Goal: Task Accomplishment & Management: Complete application form

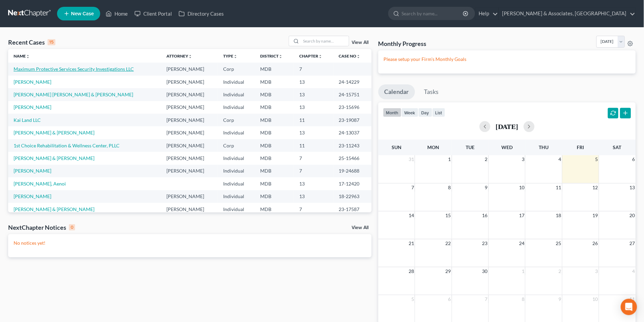
click at [51, 67] on link "Maximum Protective Services Security Investigations LLC" at bounding box center [74, 69] width 120 height 6
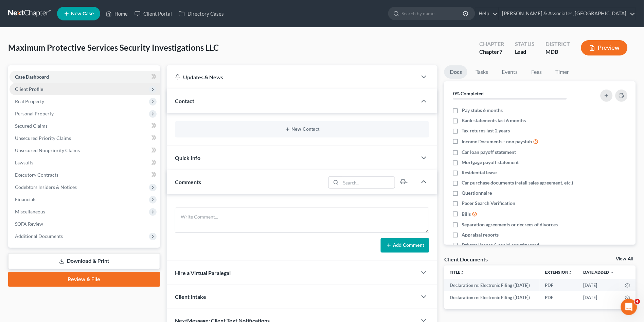
click at [51, 87] on span "Client Profile" at bounding box center [85, 89] width 151 height 12
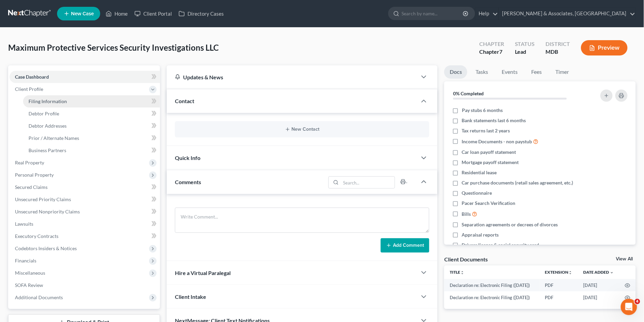
click at [66, 101] on link "Filing Information" at bounding box center [91, 101] width 137 height 12
select select "3"
select select "1"
select select "0"
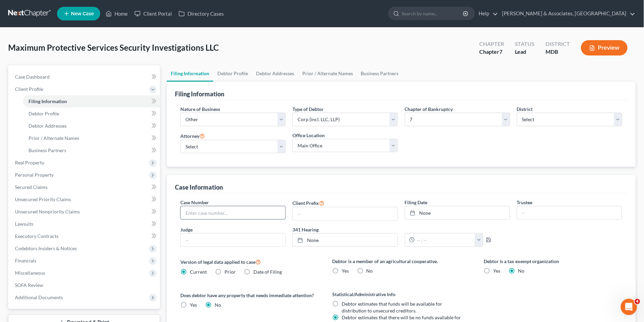
click at [219, 213] on input "text" at bounding box center [233, 212] width 105 height 13
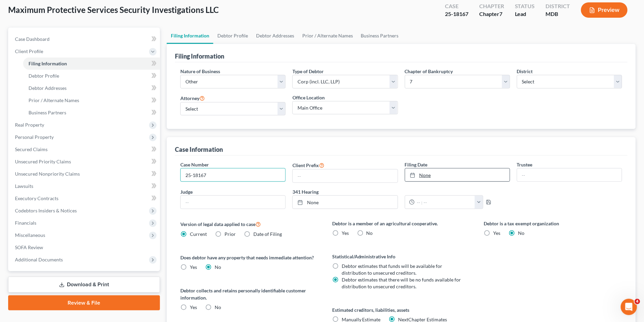
type input "25-18167"
click at [428, 175] on link "None" at bounding box center [458, 174] width 105 height 13
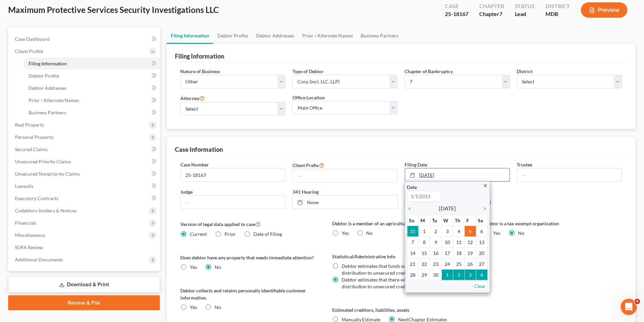
type input "9/5/2025"
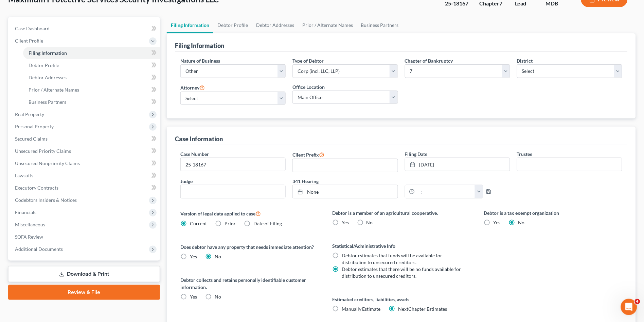
scroll to position [0, 0]
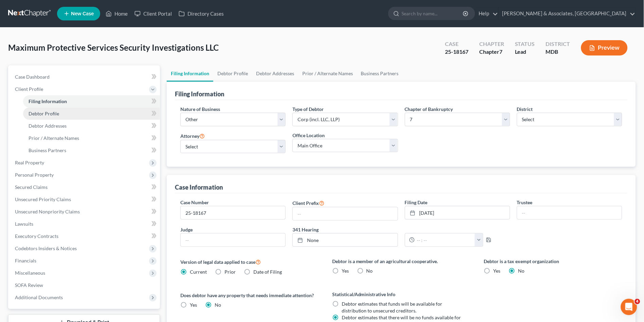
click at [51, 111] on span "Debtor Profile" at bounding box center [44, 113] width 31 height 6
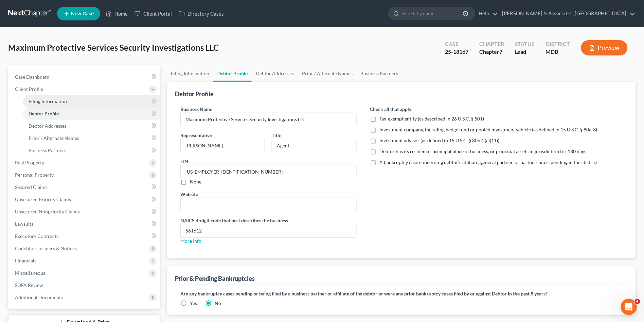
click at [57, 97] on link "Filing Information" at bounding box center [91, 101] width 137 height 12
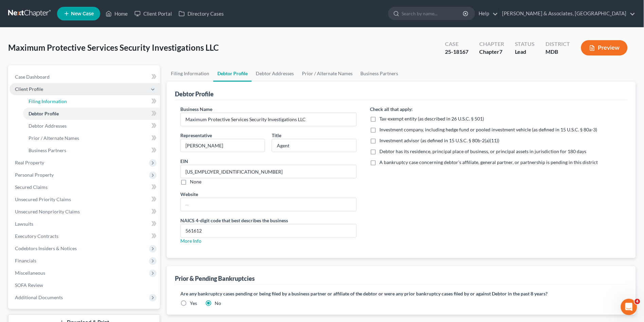
select select "3"
select select "1"
select select "0"
select select "38"
select select "0"
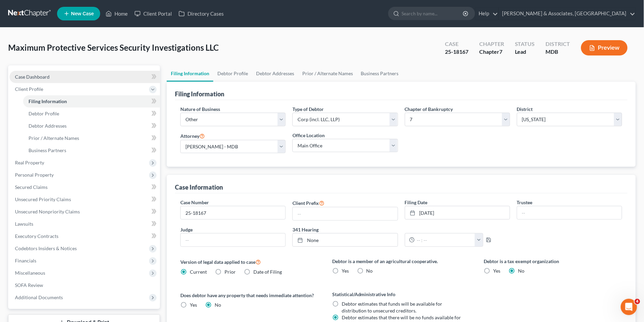
click at [49, 75] on link "Case Dashboard" at bounding box center [85, 77] width 151 height 12
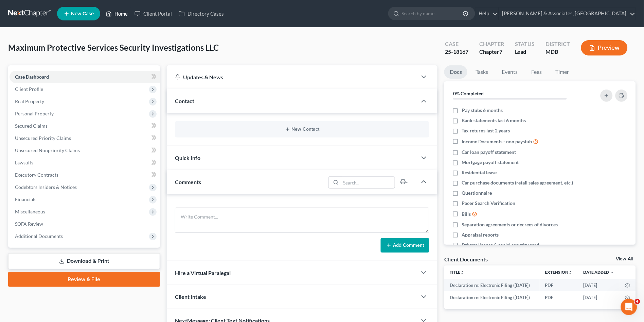
click at [128, 11] on link "Home" at bounding box center [116, 13] width 29 height 12
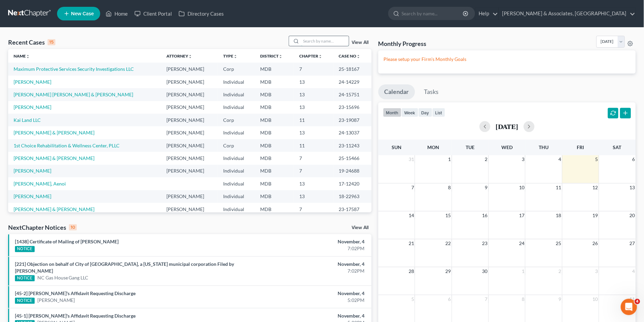
click at [321, 41] on input "search" at bounding box center [326, 41] width 48 height 10
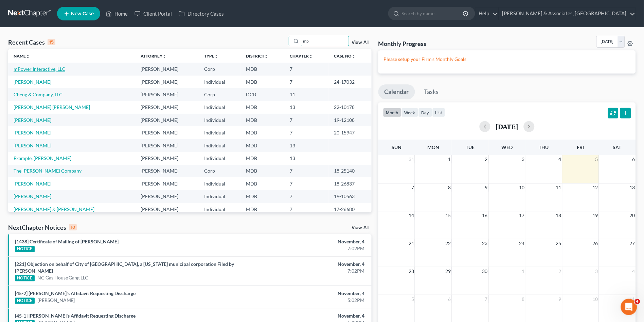
type input "mp"
click at [31, 68] on link "mPower Interactive, LLC" at bounding box center [40, 69] width 52 height 6
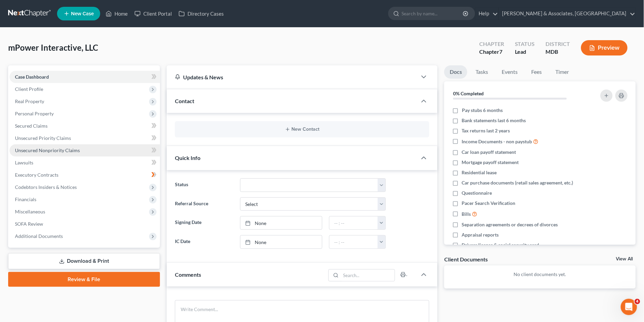
click at [55, 147] on span "Unsecured Nonpriority Claims" at bounding box center [47, 150] width 65 height 6
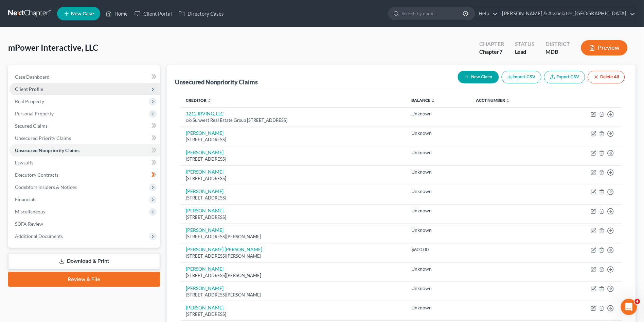
click at [30, 85] on span "Client Profile" at bounding box center [85, 89] width 151 height 12
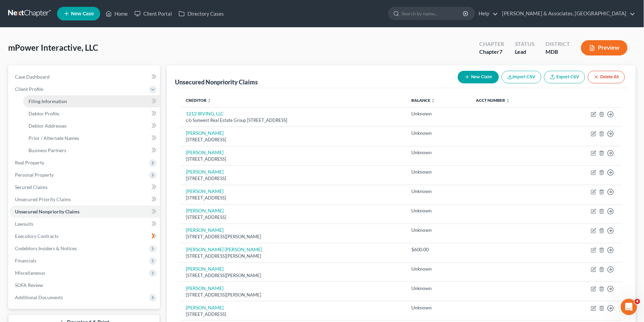
click at [39, 99] on span "Filing Information" at bounding box center [48, 101] width 38 height 6
select select "3"
select select "1"
select select "0"
select select "38"
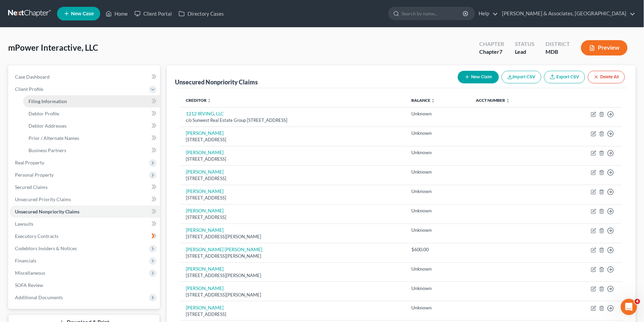
select select "0"
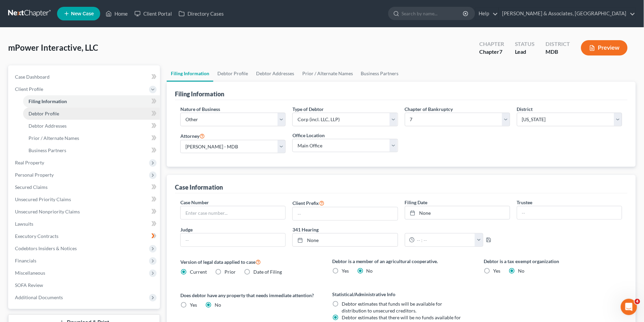
click at [46, 111] on span "Debtor Profile" at bounding box center [44, 113] width 31 height 6
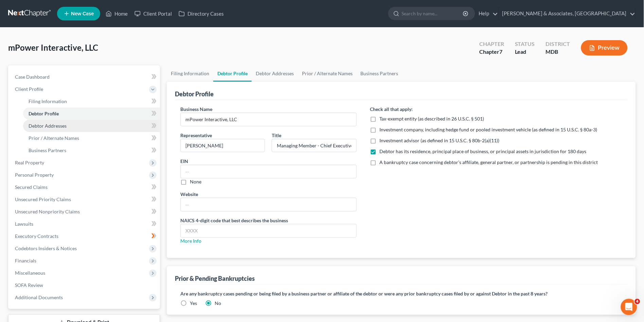
click at [47, 125] on span "Debtor Addresses" at bounding box center [48, 126] width 38 height 6
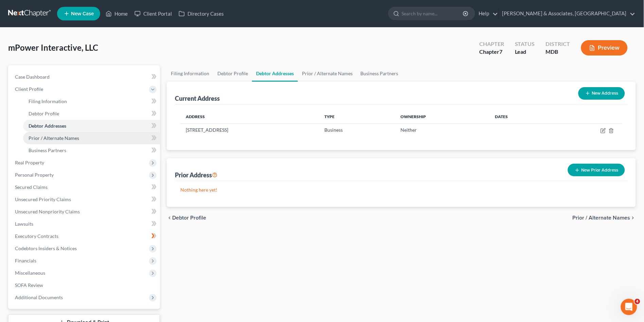
click at [48, 136] on span "Prior / Alternate Names" at bounding box center [54, 138] width 51 height 6
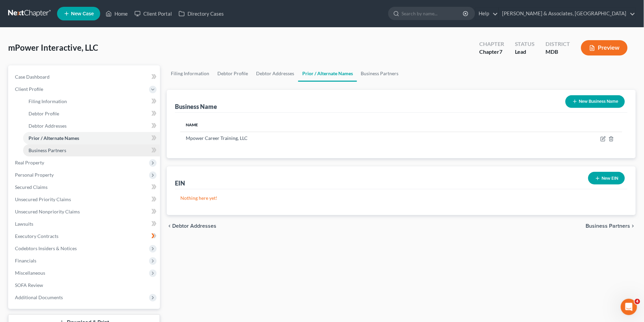
click at [56, 151] on span "Business Partners" at bounding box center [48, 150] width 38 height 6
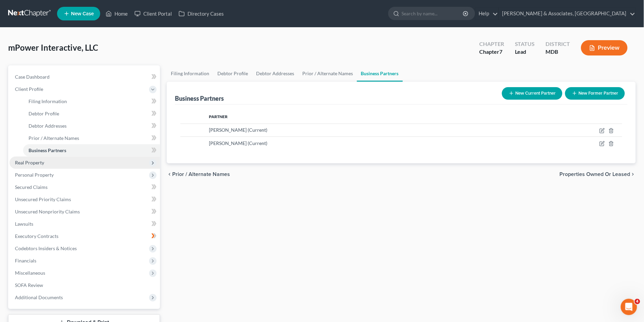
click at [44, 165] on span "Real Property" at bounding box center [85, 162] width 151 height 12
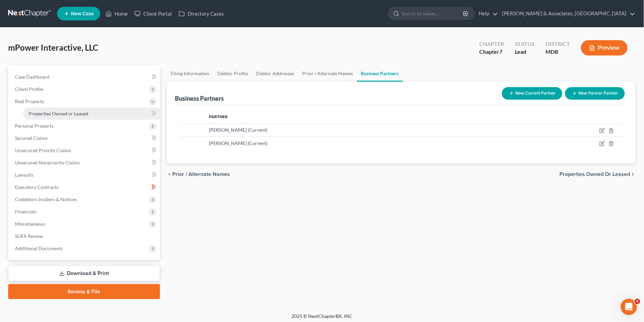
click at [65, 113] on span "Properties Owned or Leased" at bounding box center [59, 113] width 60 height 6
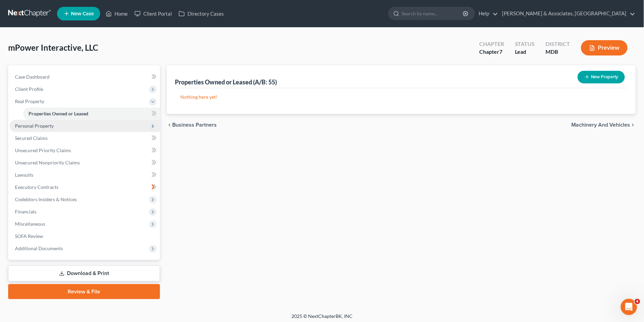
click at [36, 127] on span "Personal Property" at bounding box center [34, 126] width 39 height 6
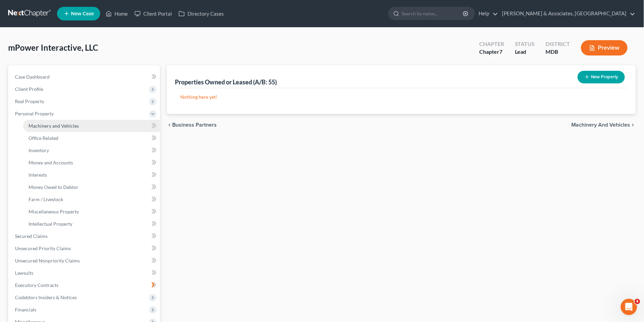
click at [36, 127] on span "Machinery and Vehicles" at bounding box center [54, 126] width 50 height 6
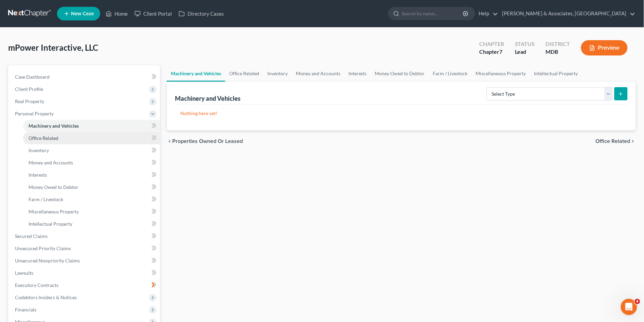
click at [37, 138] on span "Office Related" at bounding box center [44, 138] width 30 height 6
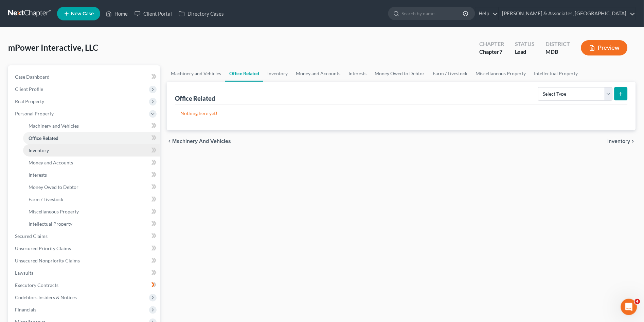
click at [40, 148] on span "Inventory" at bounding box center [39, 150] width 20 height 6
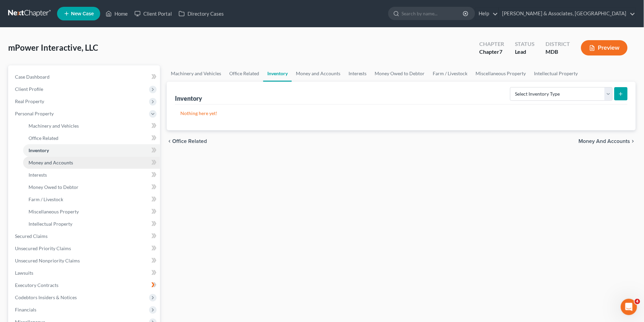
click at [42, 160] on span "Money and Accounts" at bounding box center [51, 162] width 45 height 6
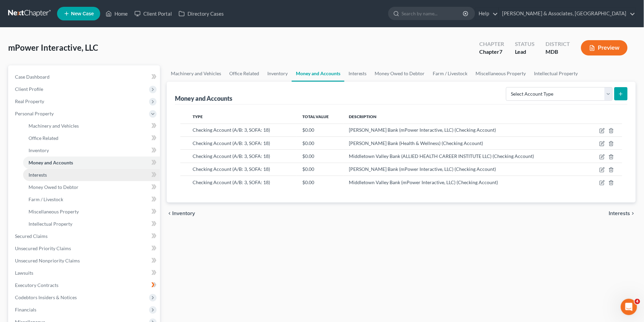
click at [46, 172] on span "Interests" at bounding box center [38, 175] width 18 height 6
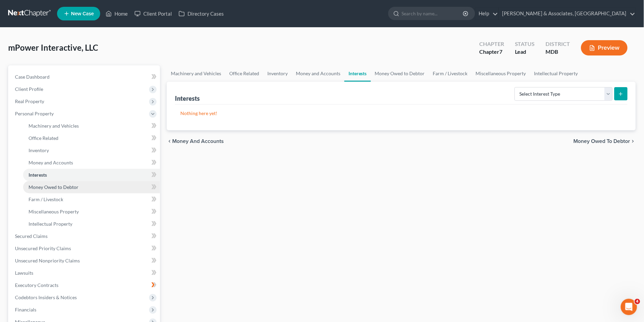
click at [48, 186] on span "Money Owed to Debtor" at bounding box center [54, 187] width 50 height 6
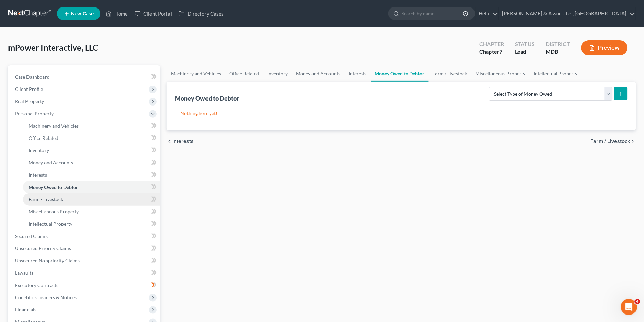
click at [49, 199] on span "Farm / Livestock" at bounding box center [46, 199] width 35 height 6
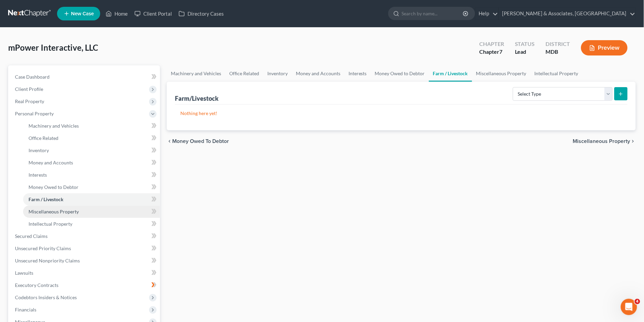
click at [53, 211] on span "Miscellaneous Property" at bounding box center [54, 211] width 50 height 6
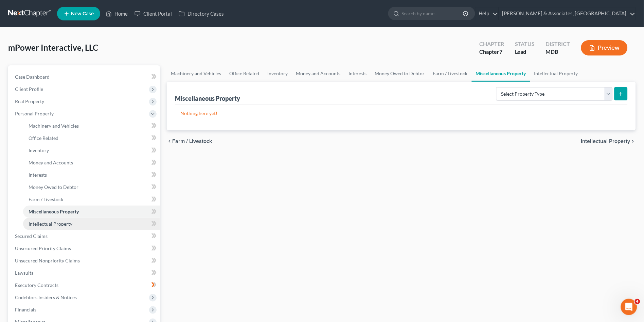
click at [55, 228] on link "Intellectual Property" at bounding box center [91, 224] width 137 height 12
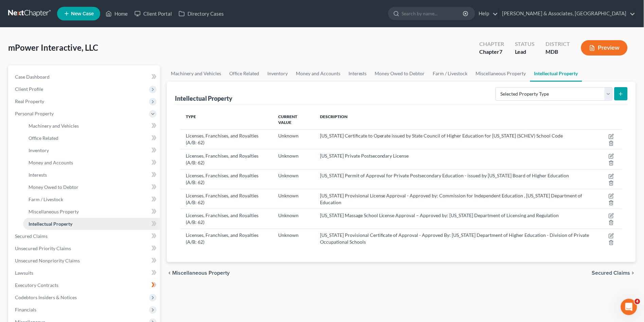
scroll to position [38, 0]
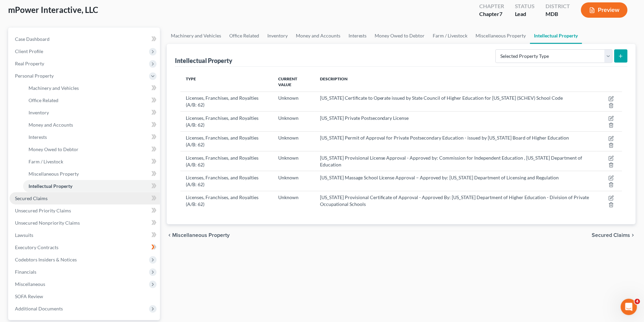
click at [40, 198] on span "Secured Claims" at bounding box center [31, 198] width 33 height 6
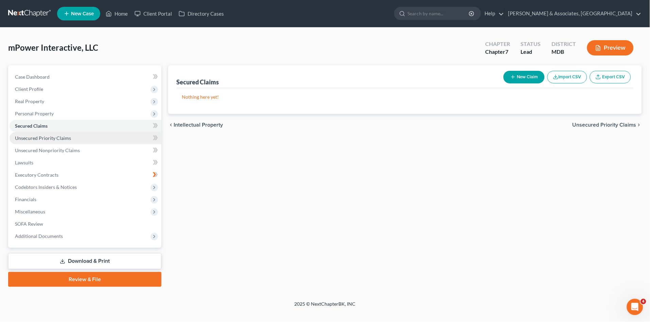
click at [32, 139] on span "Unsecured Priority Claims" at bounding box center [43, 138] width 56 height 6
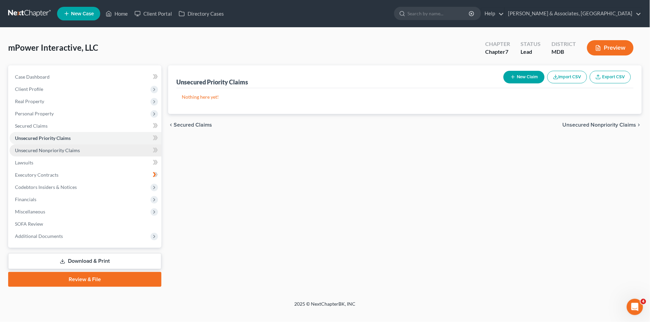
click at [35, 152] on span "Unsecured Nonpriority Claims" at bounding box center [47, 150] width 65 height 6
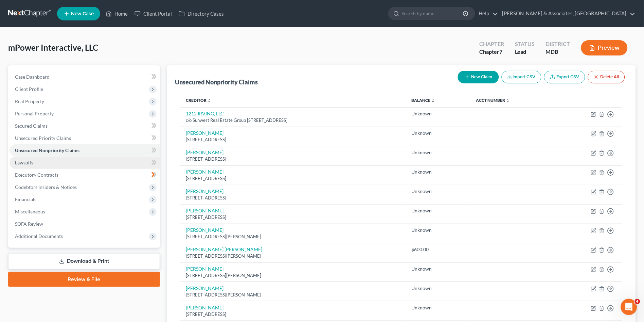
click at [24, 162] on span "Lawsuits" at bounding box center [24, 162] width 18 height 6
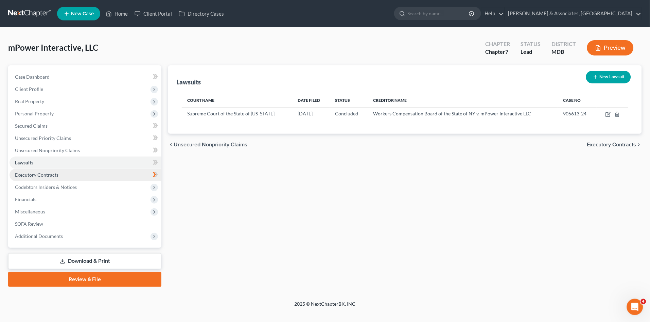
click at [28, 176] on span "Executory Contracts" at bounding box center [37, 175] width 44 height 6
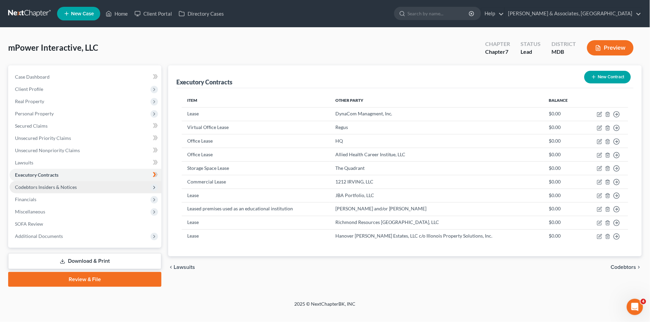
click at [29, 184] on span "Codebtors Insiders & Notices" at bounding box center [46, 187] width 62 height 6
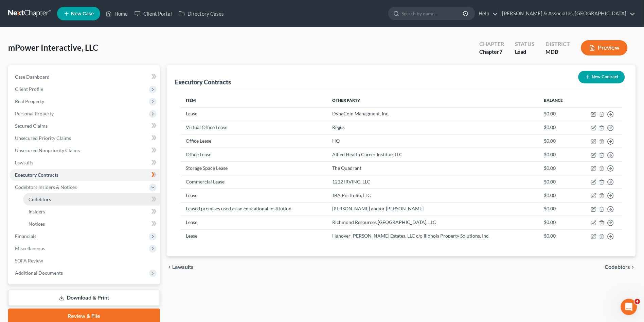
click at [30, 196] on span "Codebtors" at bounding box center [40, 199] width 22 height 6
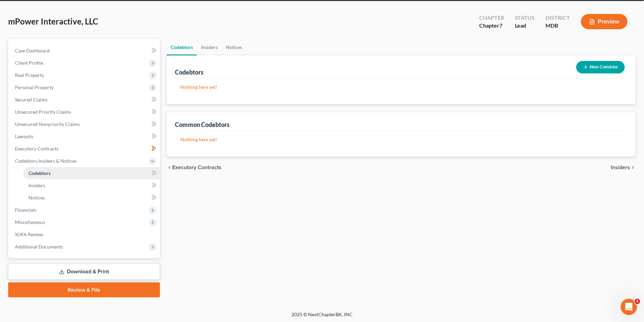
scroll to position [27, 0]
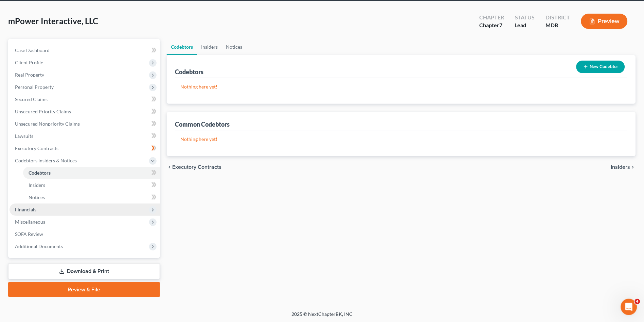
click at [32, 208] on span "Financials" at bounding box center [25, 209] width 21 height 6
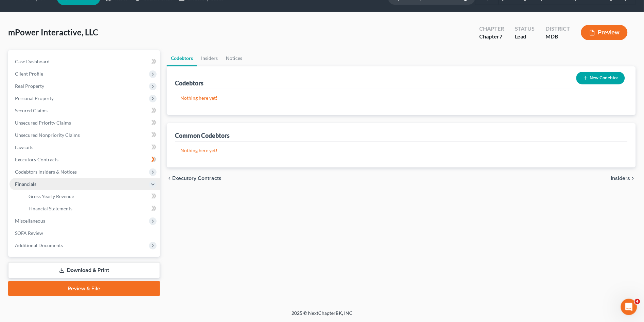
scroll to position [14, 0]
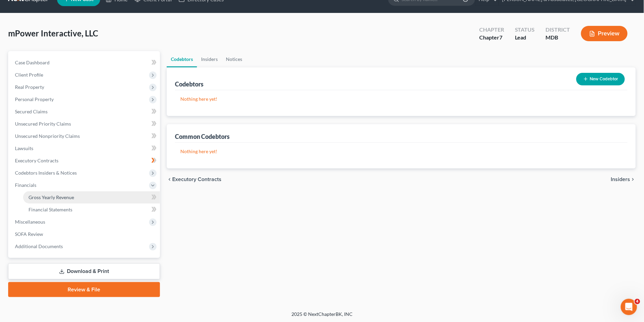
click at [34, 197] on span "Gross Yearly Revenue" at bounding box center [52, 197] width 46 height 6
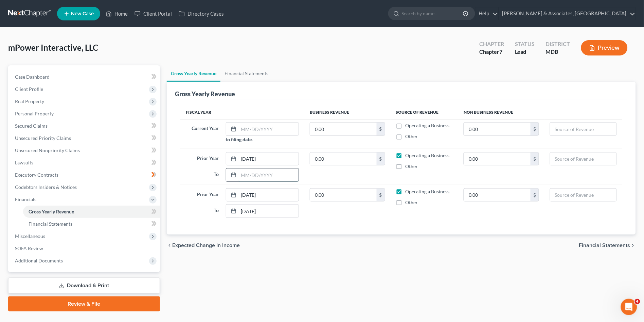
click at [257, 174] on input "text" at bounding box center [269, 174] width 60 height 13
click at [250, 209] on input "12/01/2023" at bounding box center [269, 210] width 60 height 13
type input "12/31/2023"
click at [250, 170] on input "text" at bounding box center [269, 174] width 60 height 13
click at [271, 173] on input "12/31/" at bounding box center [269, 174] width 60 height 13
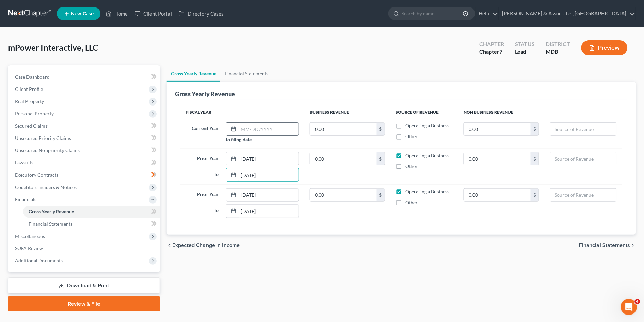
type input "12/31/2024"
click at [256, 133] on input "text" at bounding box center [269, 128] width 60 height 13
type input "01/01/2025"
click at [344, 288] on div "Gross Yearly Revenue Financial Statements Gross Yearly Revenue Fiscal Year Busi…" at bounding box center [402, 188] width 476 height 246
click at [406, 123] on label "Operating a Business" at bounding box center [428, 125] width 44 height 7
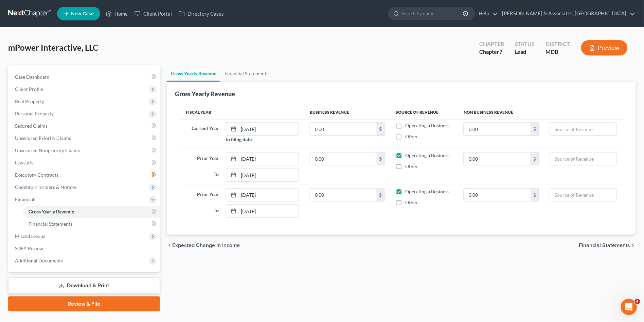
click at [409, 123] on input "Operating a Business" at bounding box center [411, 124] width 4 height 4
checkbox input "true"
click at [359, 265] on div "Gross Yearly Revenue Financial Statements Gross Yearly Revenue Fiscal Year Busi…" at bounding box center [402, 188] width 476 height 246
click at [46, 222] on span "Financial Statements" at bounding box center [51, 224] width 44 height 6
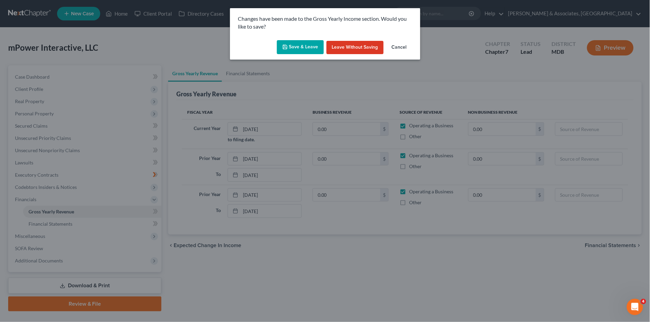
click at [291, 45] on button "Save & Leave" at bounding box center [300, 47] width 47 height 14
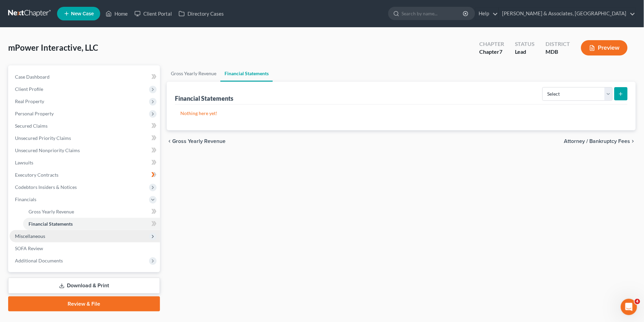
click at [38, 238] on span "Miscellaneous" at bounding box center [85, 236] width 151 height 12
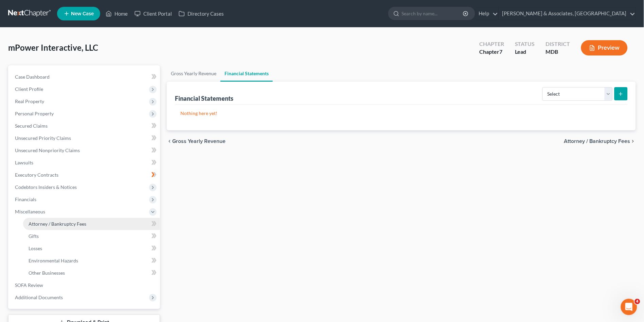
click at [43, 224] on span "Attorney / Bankruptcy Fees" at bounding box center [58, 224] width 58 height 6
select select "1"
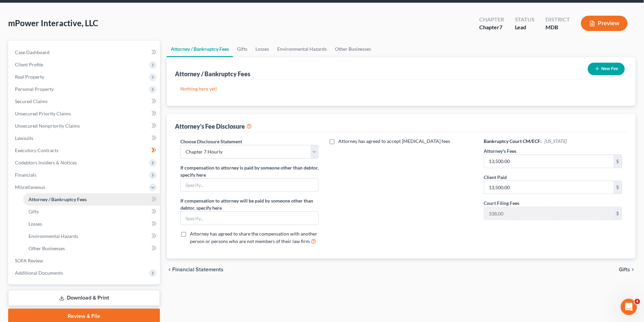
scroll to position [38, 0]
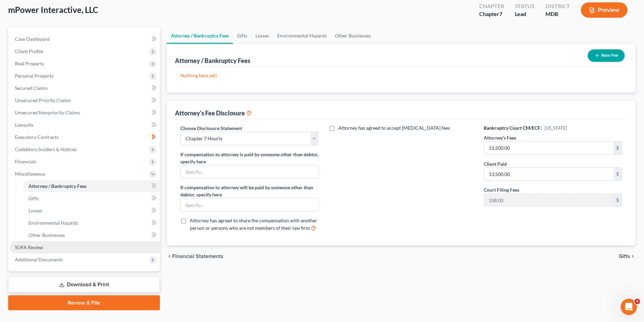
click at [44, 247] on link "SOFA Review" at bounding box center [85, 247] width 151 height 12
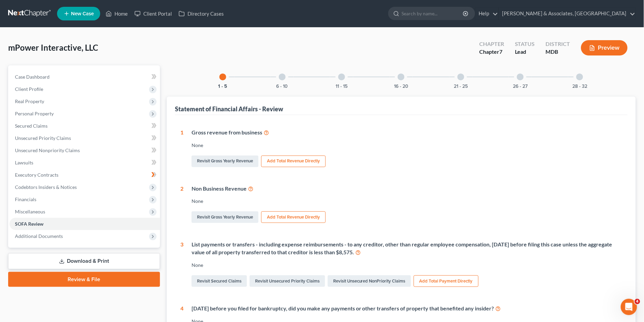
drag, startPoint x: 74, startPoint y: 47, endPoint x: 178, endPoint y: 66, distance: 106.1
click at [74, 47] on span "mPower Interactive, LLC" at bounding box center [53, 47] width 90 height 10
click at [182, 59] on div "mPower Interactive, LLC Upgraded Chapter Chapter 7 Status Lead District MDB Pre…" at bounding box center [322, 51] width 628 height 30
click at [120, 14] on link "Home" at bounding box center [116, 13] width 29 height 12
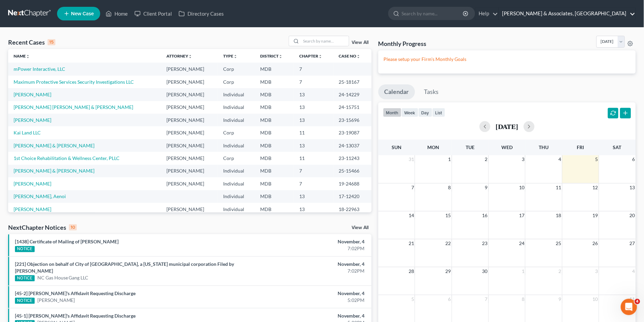
click at [600, 13] on link "Drescher & Associates, PA" at bounding box center [567, 13] width 137 height 12
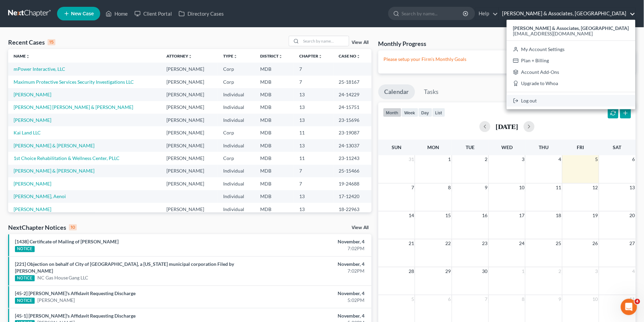
click at [597, 100] on link "Log out" at bounding box center [571, 101] width 129 height 12
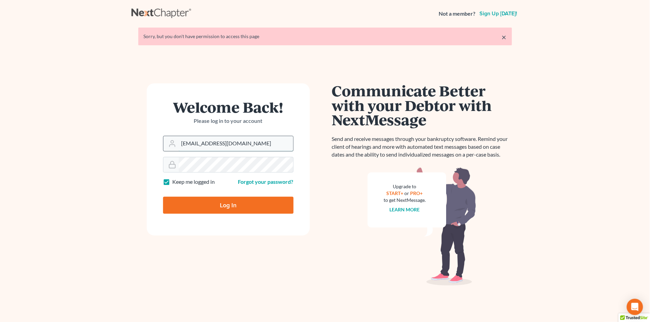
drag, startPoint x: 241, startPoint y: 140, endPoint x: 242, endPoint y: 148, distance: 7.9
click at [241, 140] on input "[EMAIL_ADDRESS][DOMAIN_NAME]" at bounding box center [236, 143] width 115 height 15
type input "[PERSON_NAME][EMAIL_ADDRESS][DOMAIN_NAME]"
click at [241, 205] on input "Log In" at bounding box center [228, 204] width 131 height 17
type input "Thinking..."
